Goal: Information Seeking & Learning: Find specific fact

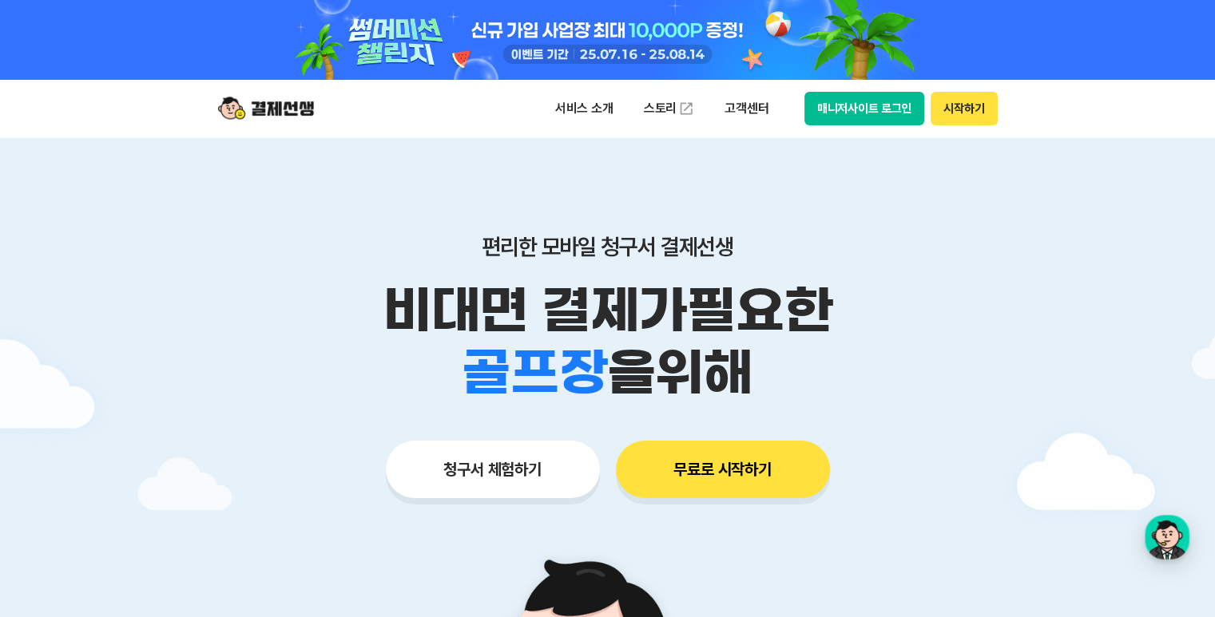
click at [850, 102] on button "매니저사이트 로그인" at bounding box center [864, 109] width 121 height 34
click at [752, 105] on p "고객센터" at bounding box center [746, 108] width 66 height 29
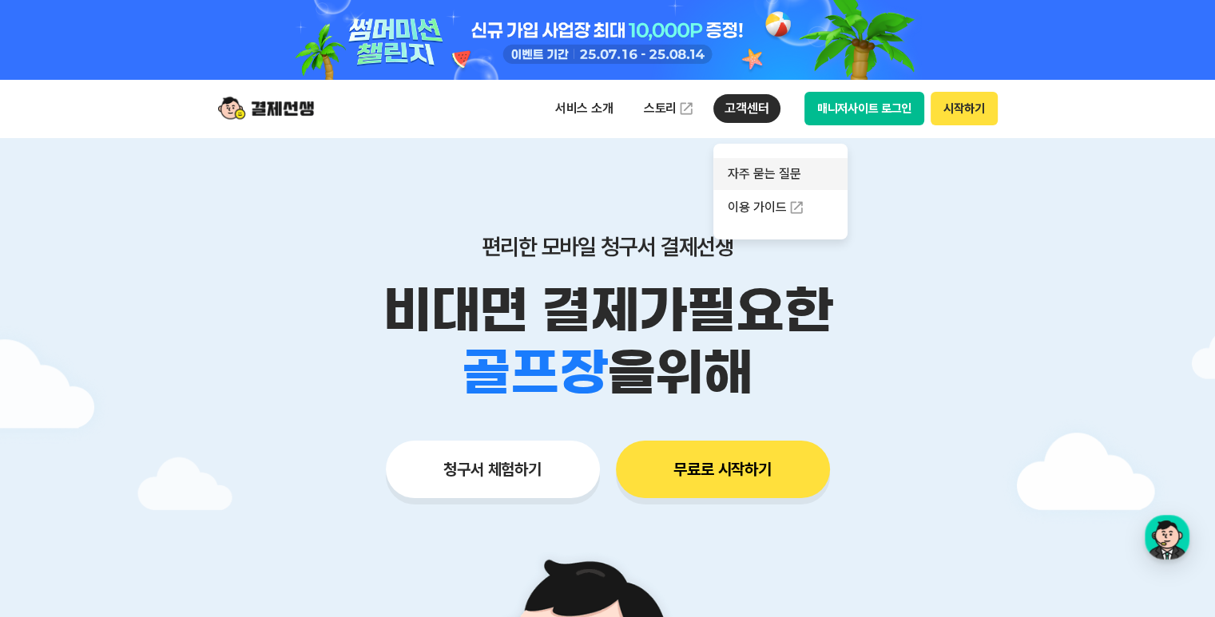
click at [758, 176] on link "자주 묻는 질문" at bounding box center [780, 174] width 134 height 32
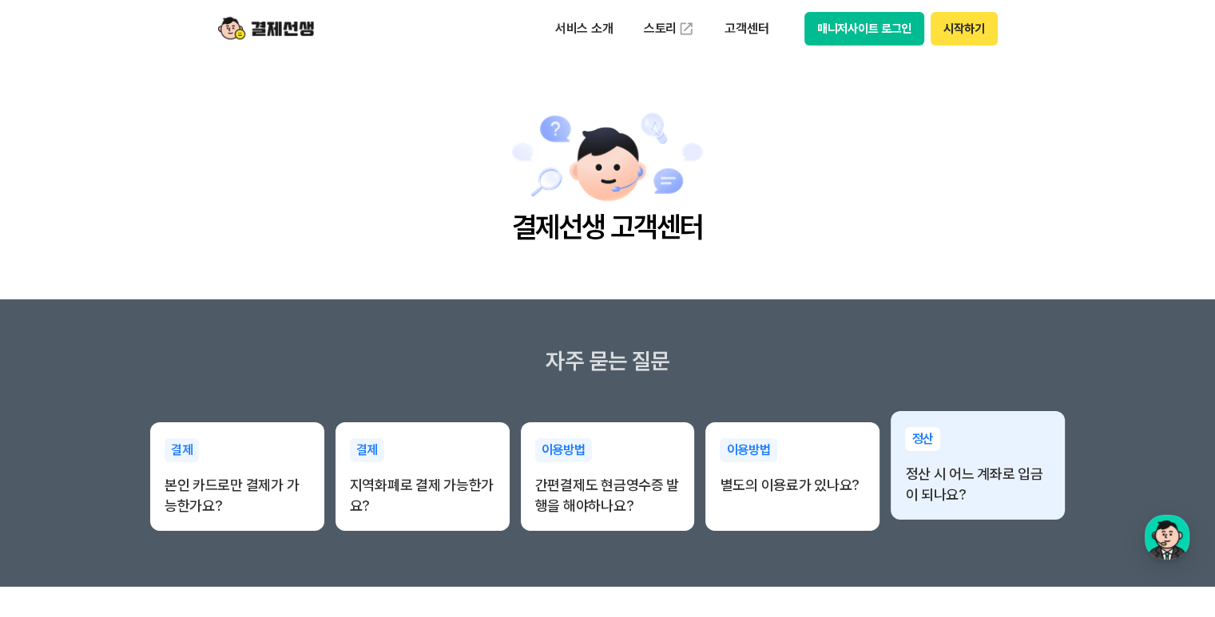
click at [928, 480] on p "정산 시 어느 계좌로 입금이 되나요?" at bounding box center [977, 485] width 145 height 42
click at [928, 481] on p "정산 시 어느 계좌로 입금이 되나요?" at bounding box center [977, 485] width 145 height 42
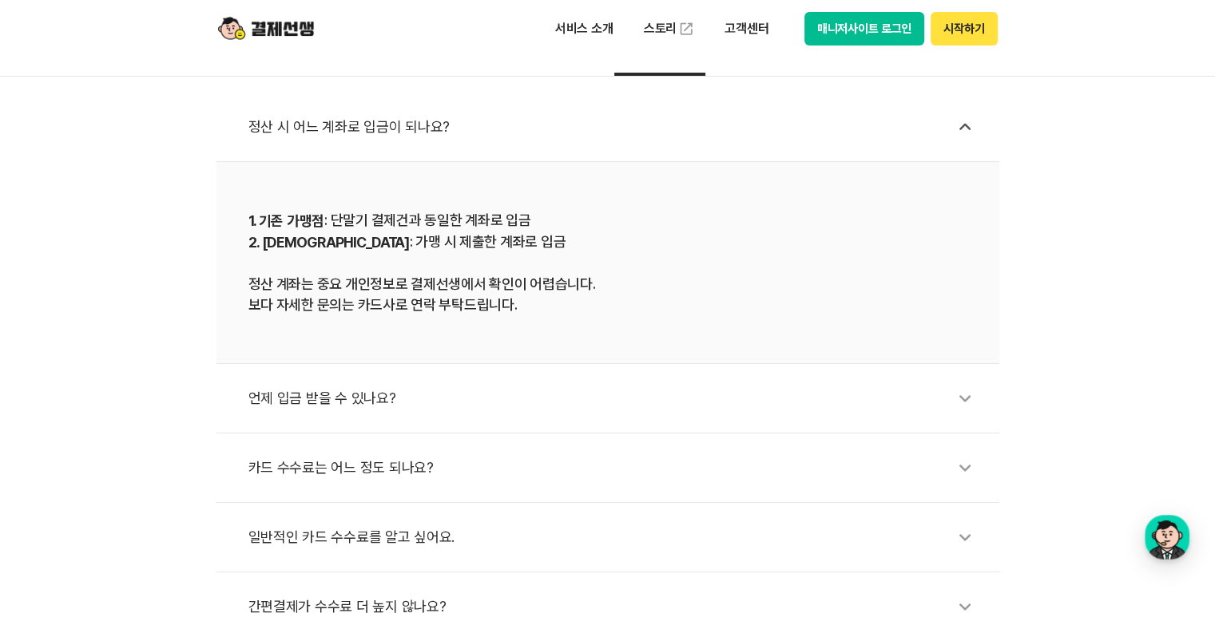
scroll to position [639, 0]
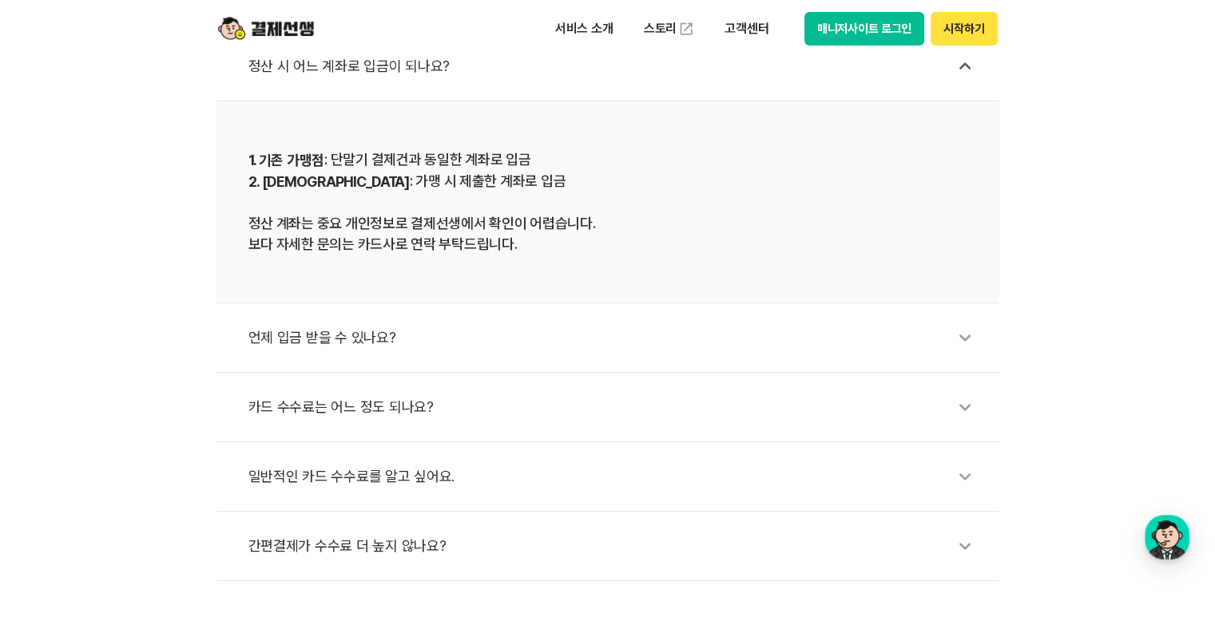
click at [965, 339] on icon at bounding box center [964, 337] width 37 height 37
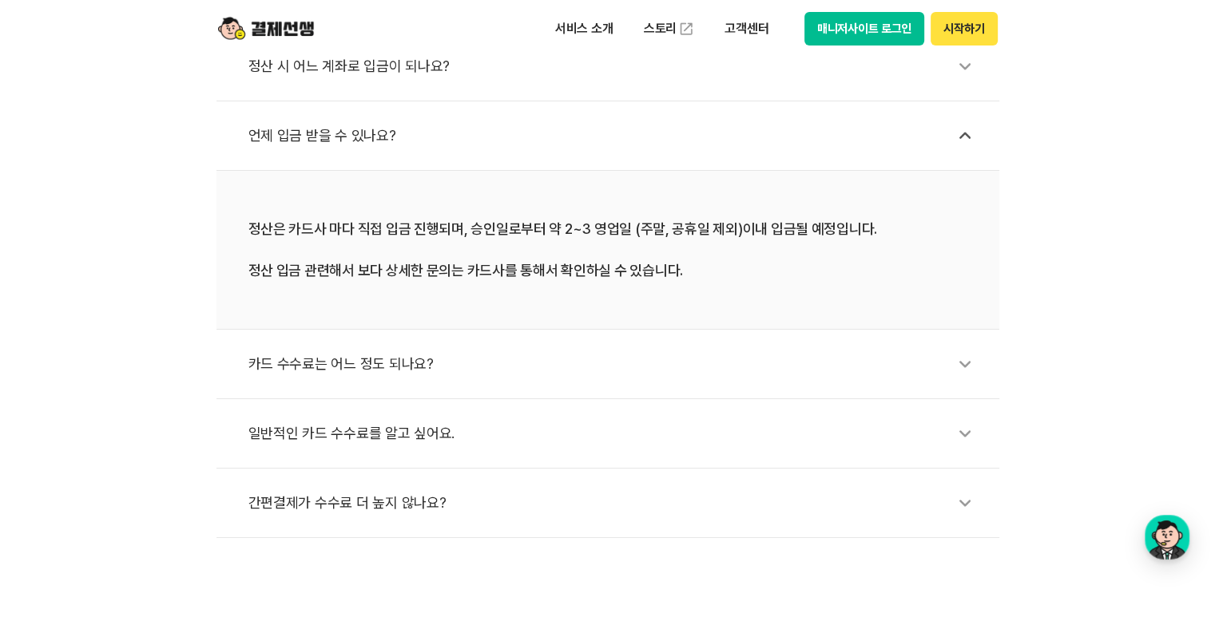
click at [331, 371] on div "카드 수수료는 어느 정도 되나요?" at bounding box center [615, 364] width 735 height 37
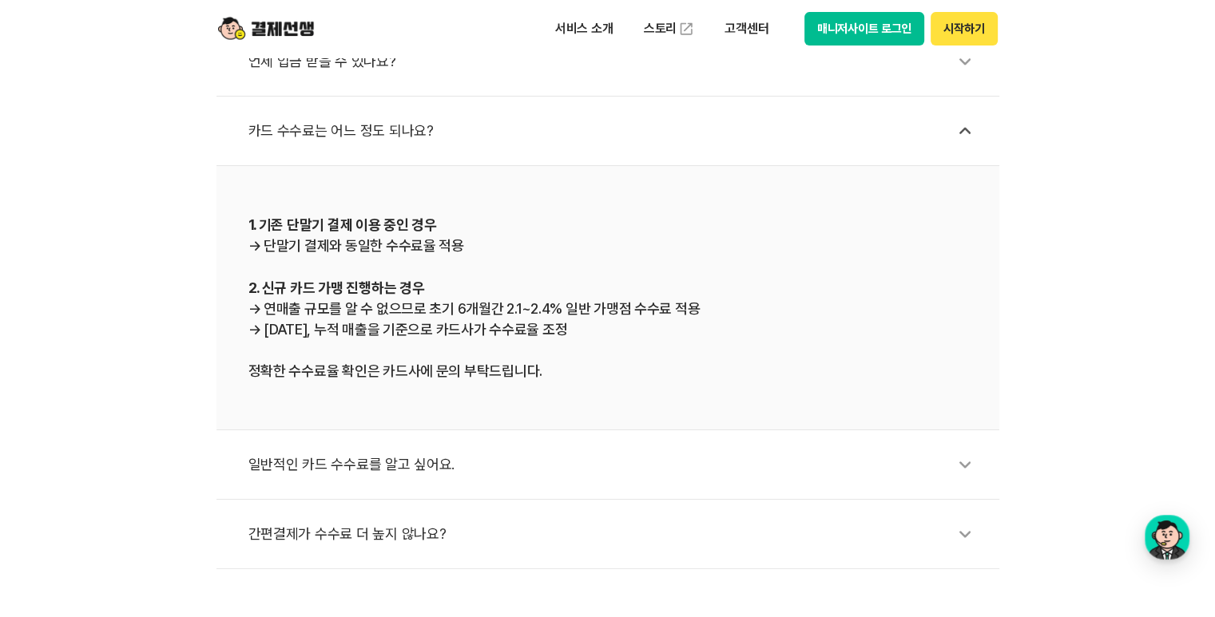
scroll to position [719, 0]
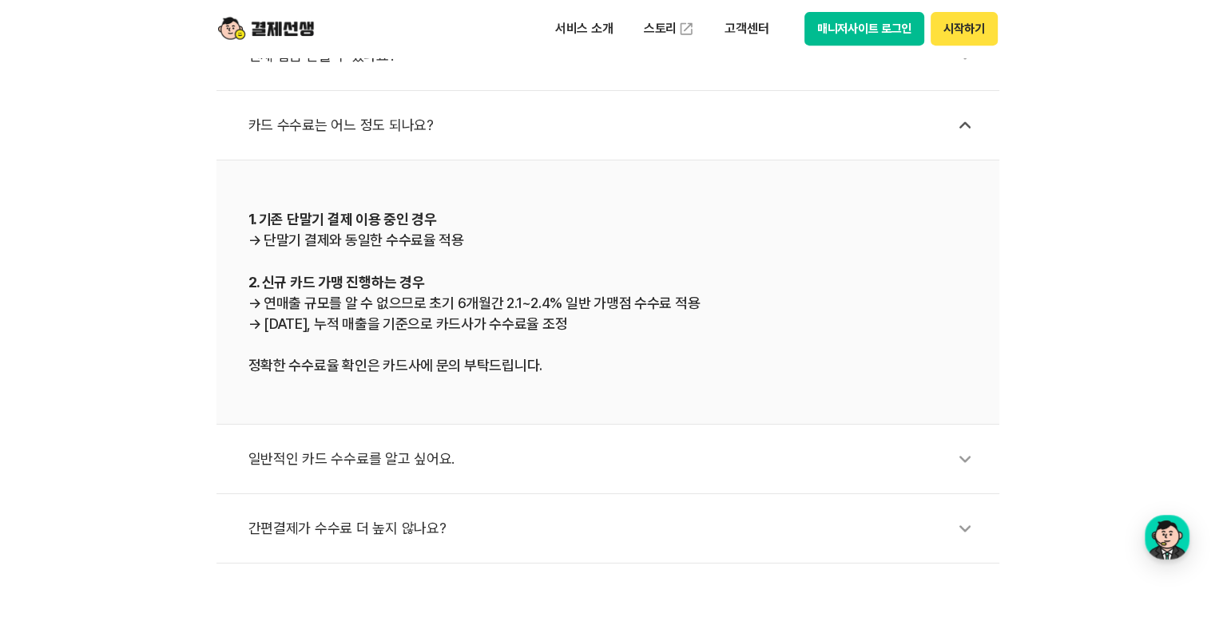
click at [371, 462] on div "일반적인 카드 수수료를 알고 싶어요." at bounding box center [615, 459] width 735 height 37
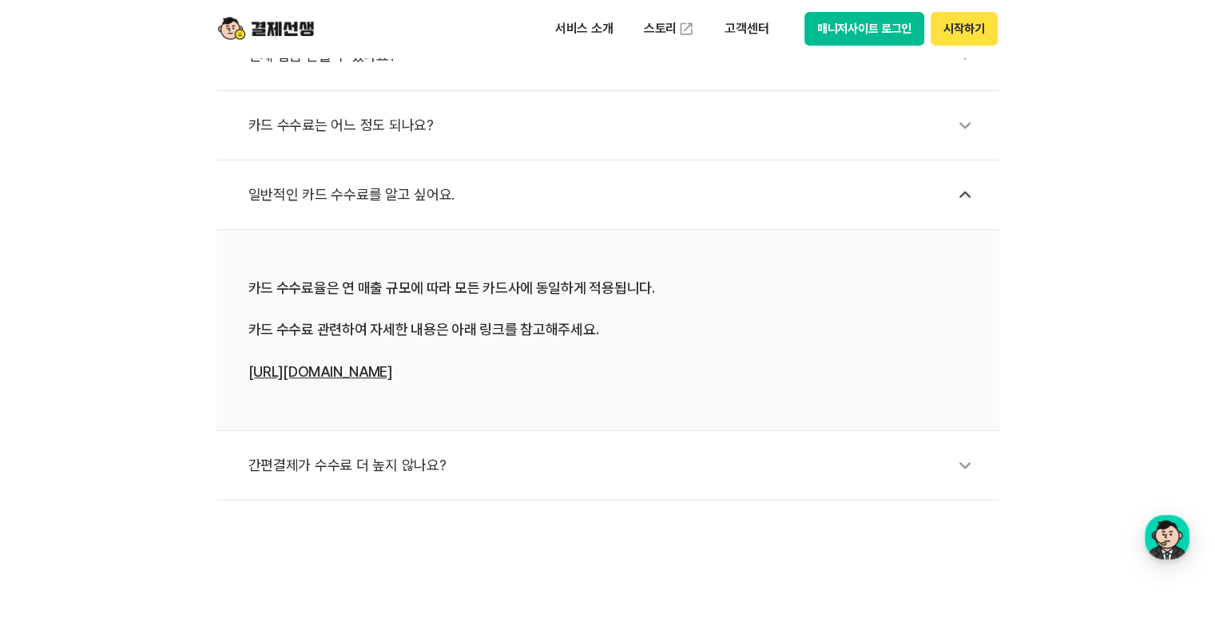
click at [351, 467] on div "간편결제가 수수료 더 높지 않나요?" at bounding box center [615, 465] width 735 height 37
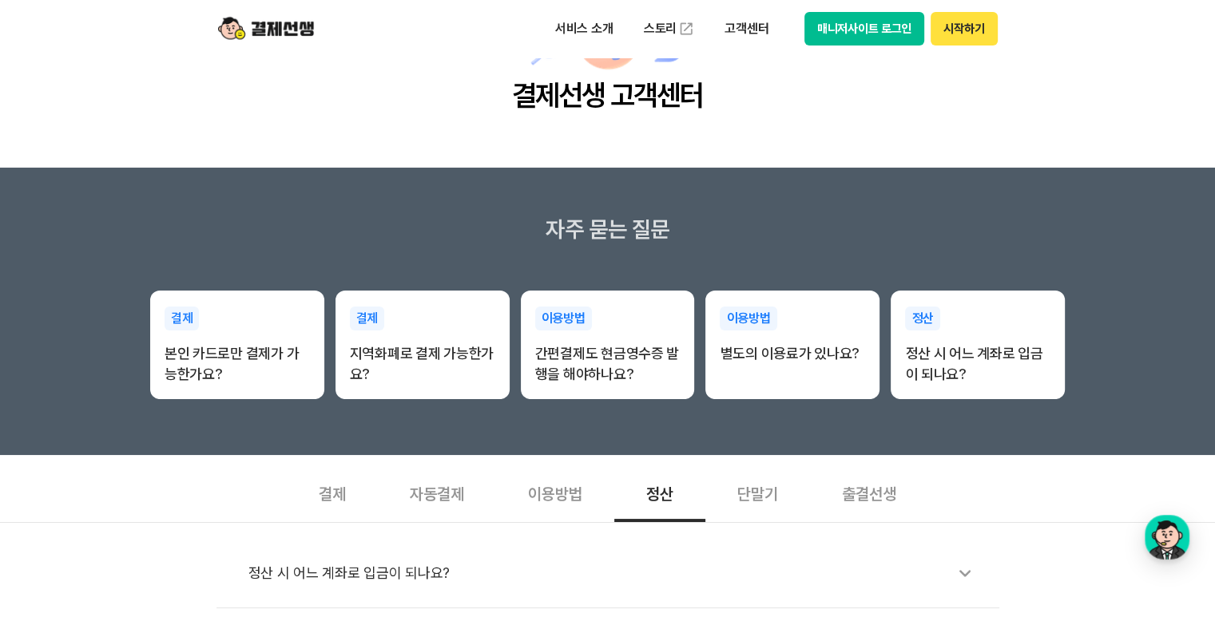
scroll to position [80, 0]
